Goal: Transaction & Acquisition: Purchase product/service

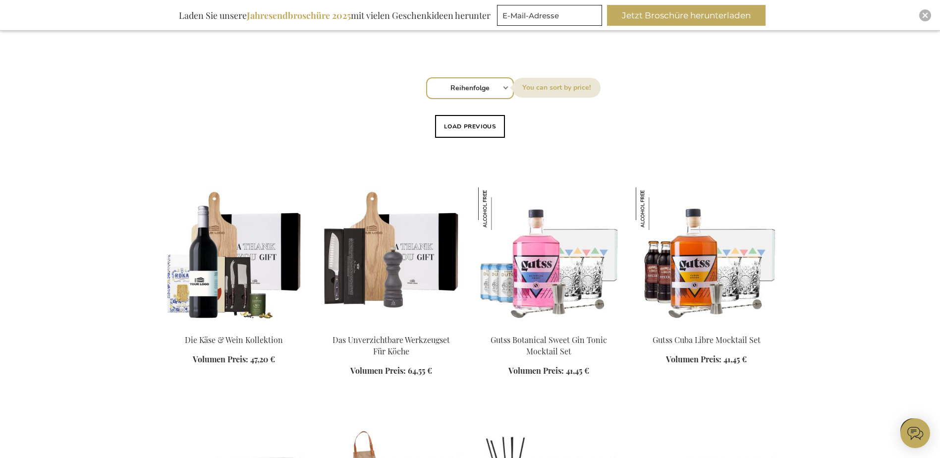
click at [503, 86] on select "Reihenfolge Best Sellers Am meisten angesehen [GEOGRAPHIC_DATA] Biggest Saving …" at bounding box center [470, 88] width 88 height 22
select select "price_desc"
click at [426, 77] on select "Reihenfolge Best Sellers Am meisten angesehen [GEOGRAPHIC_DATA] Biggest Saving …" at bounding box center [470, 88] width 88 height 22
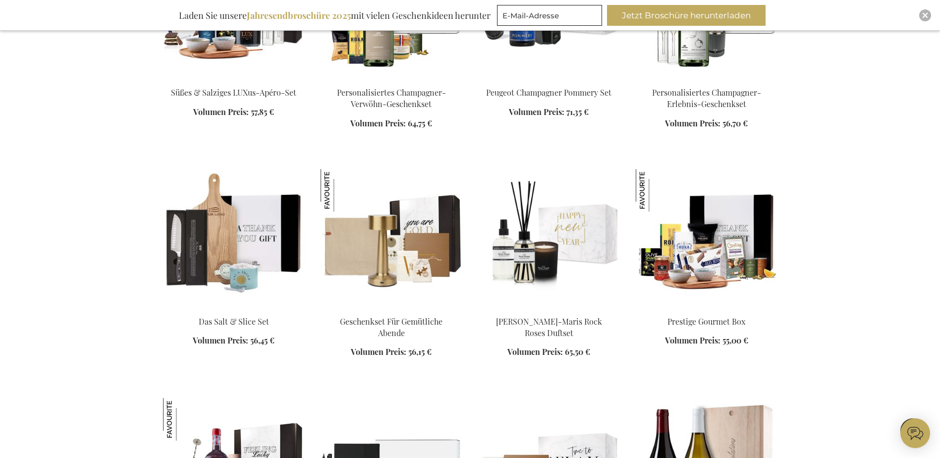
scroll to position [1057, 0]
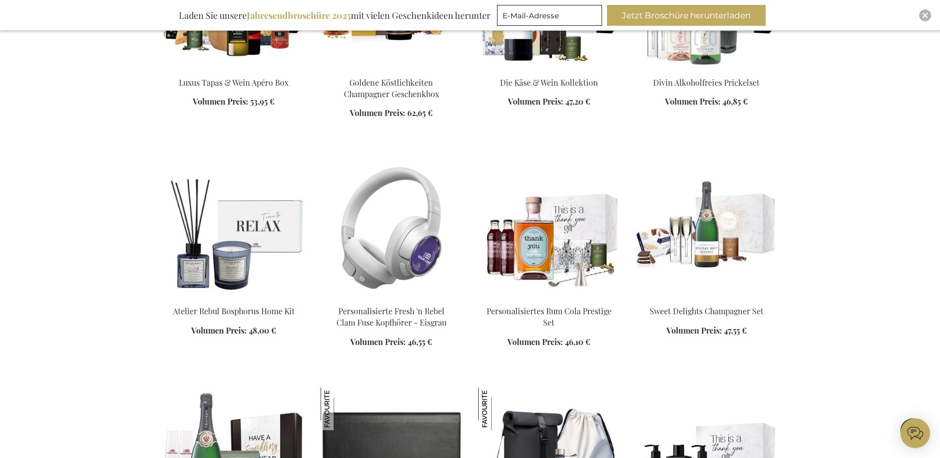
scroll to position [1724, 0]
